Goal: Find specific page/section: Find specific page/section

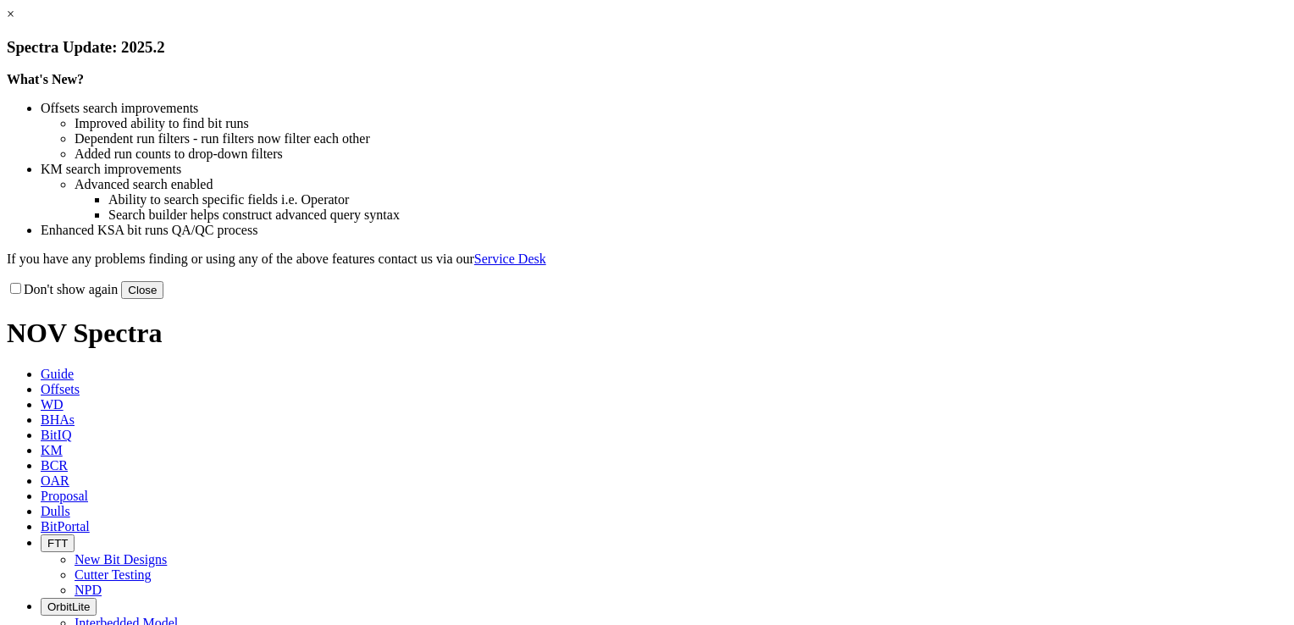
click at [163, 299] on button "Close" at bounding box center [142, 290] width 42 height 18
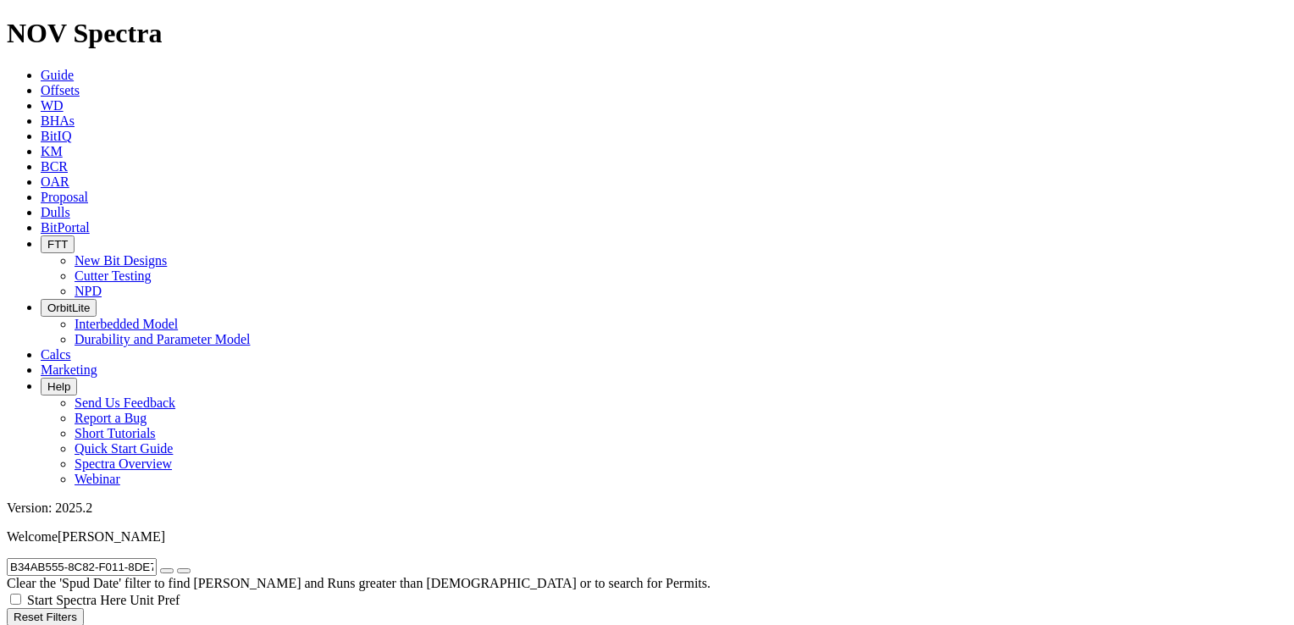
scroll to position [95, 0]
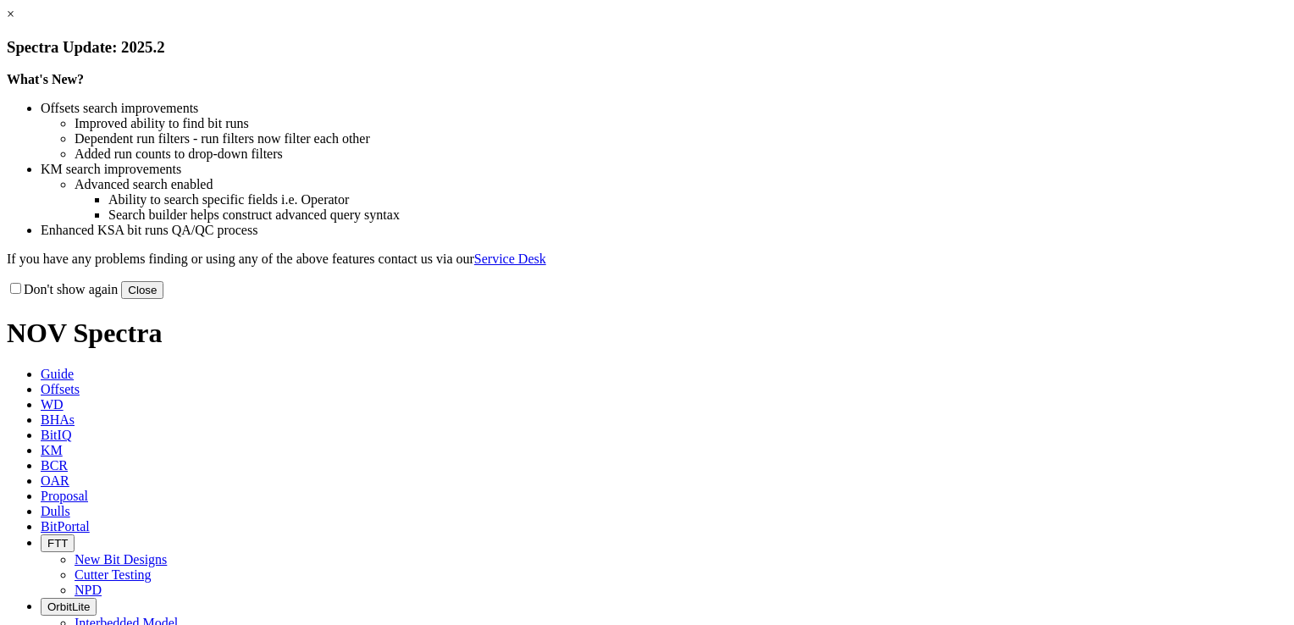
click at [163, 299] on button "Close" at bounding box center [142, 290] width 42 height 18
